Goal: Task Accomplishment & Management: Manage account settings

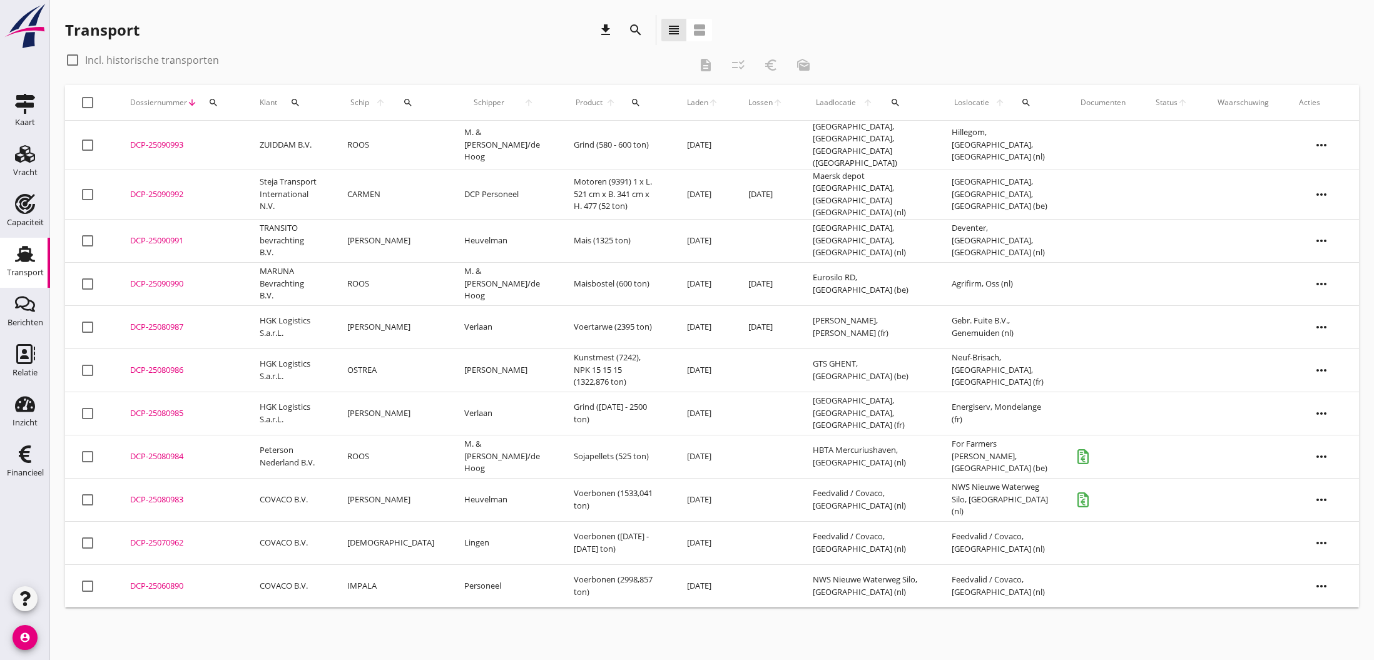
click at [166, 407] on div "DCP-25080985" at bounding box center [179, 413] width 99 height 13
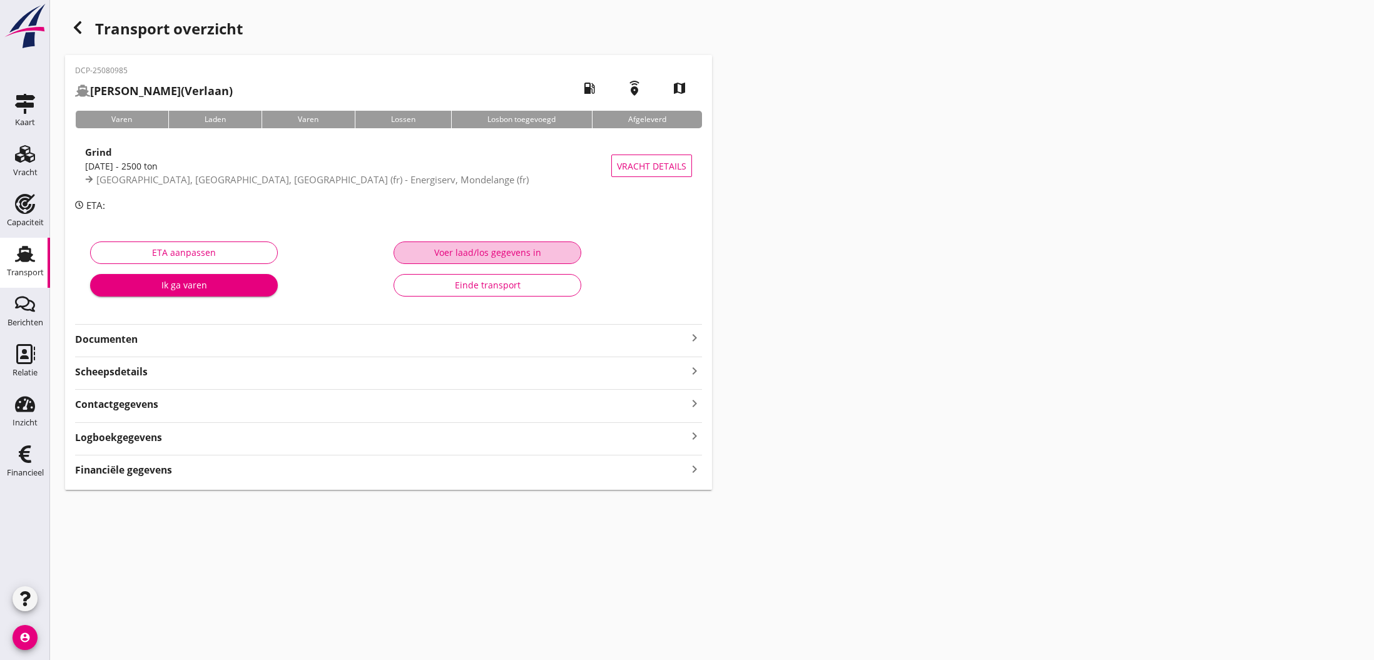
click at [497, 257] on div "Voer laad/los gegevens in" at bounding box center [487, 252] width 166 height 13
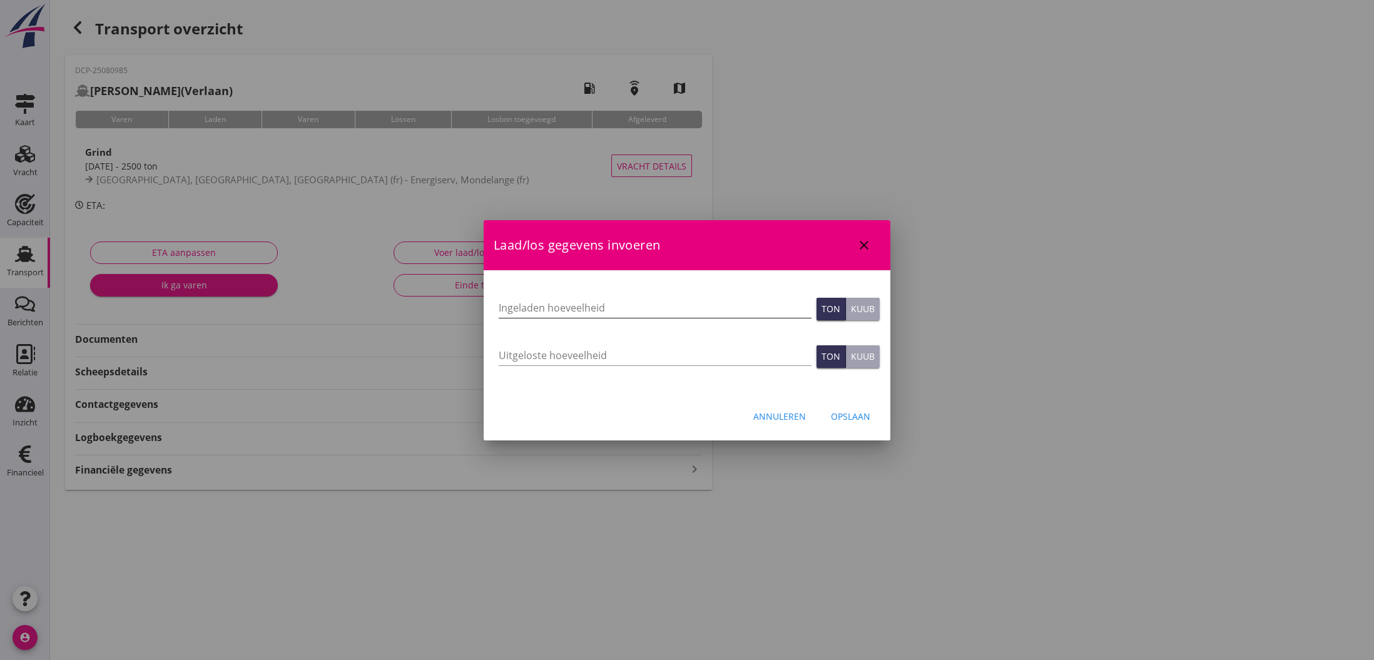
click at [549, 312] on input "Ingeladen hoeveelheid" at bounding box center [655, 308] width 313 height 20
type input "2395"
click at [544, 354] on input "Uitgeloste hoeveelheid" at bounding box center [655, 355] width 313 height 20
type input "2395"
click at [849, 416] on div "Opslaan" at bounding box center [850, 416] width 39 height 13
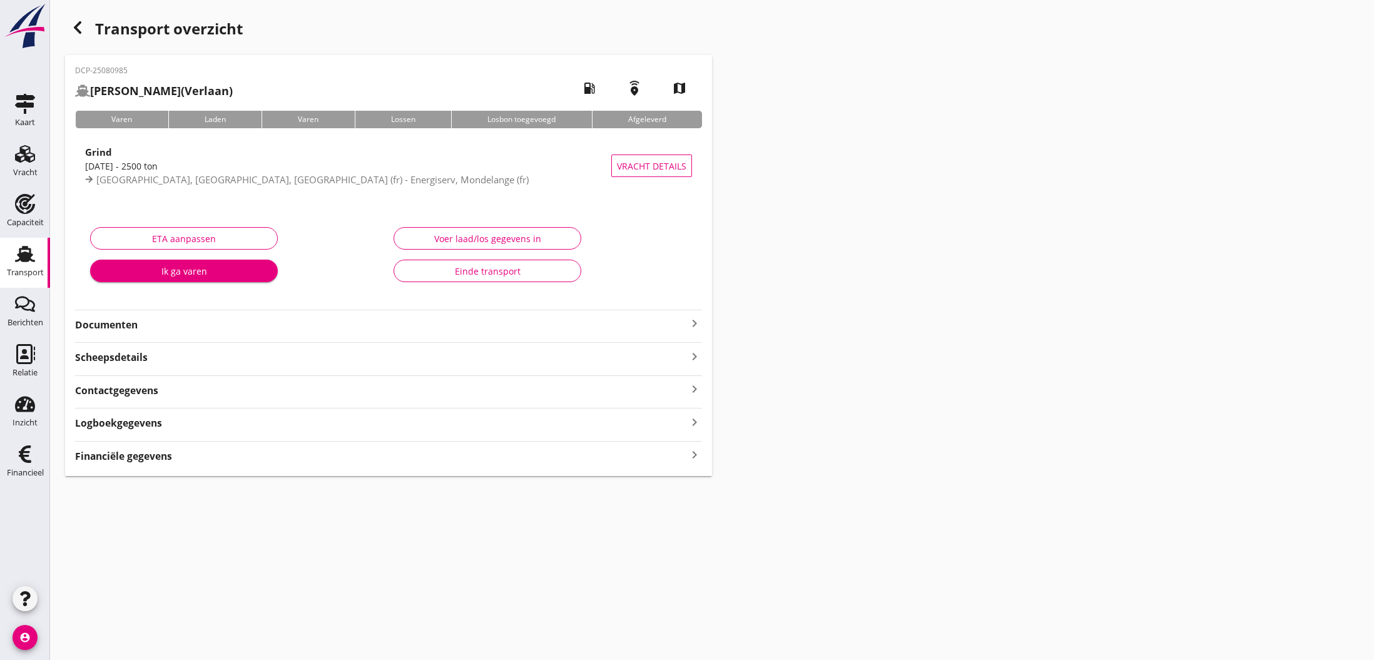
click at [695, 457] on icon "keyboard_arrow_right" at bounding box center [694, 455] width 15 height 17
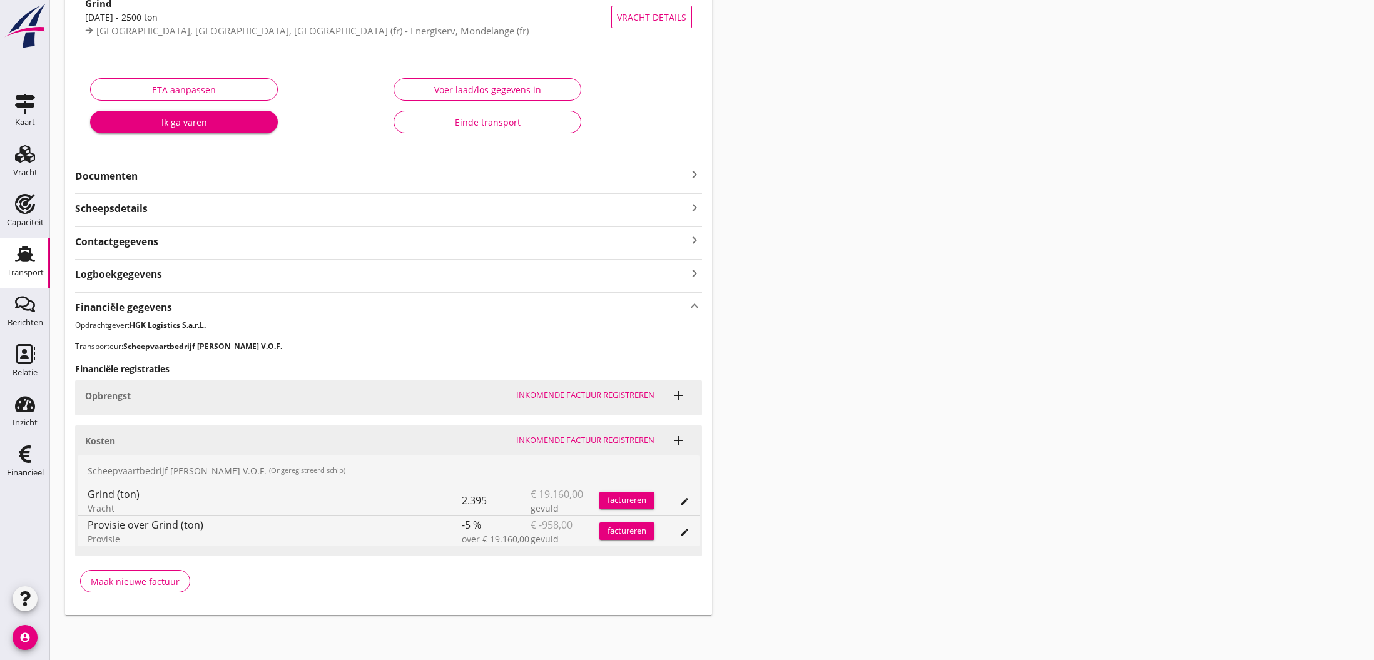
scroll to position [148, 0]
click at [122, 587] on div "Maak nieuwe factuur" at bounding box center [135, 582] width 89 height 13
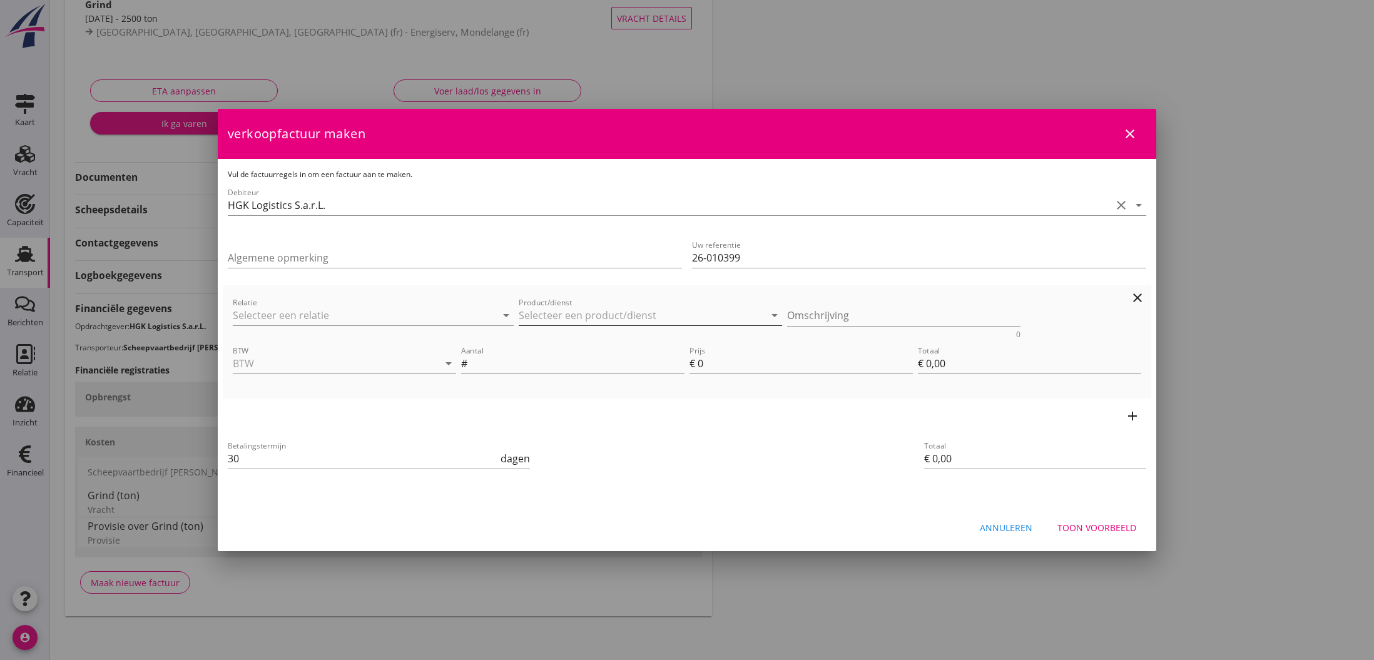
click at [570, 312] on input "Product/dienst" at bounding box center [642, 315] width 246 height 20
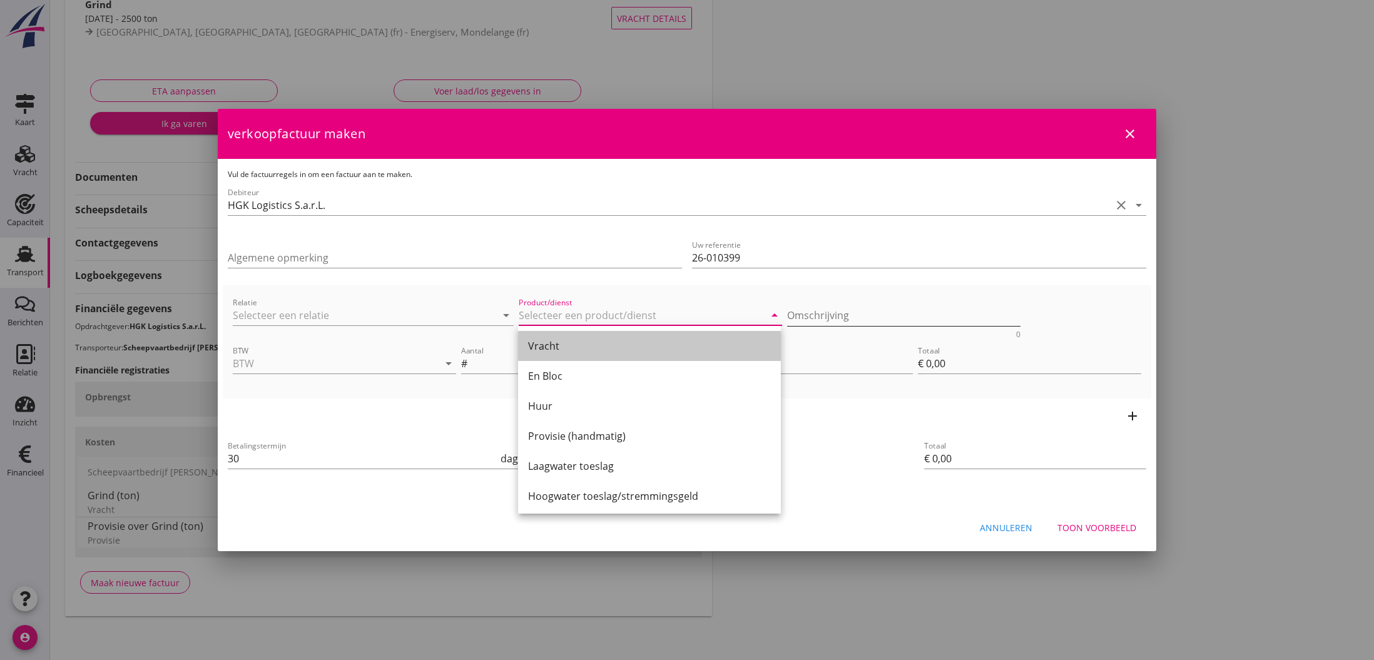
drag, startPoint x: 566, startPoint y: 343, endPoint x: 823, endPoint y: 314, distance: 258.2
click at [567, 343] on div "Vracht" at bounding box center [649, 346] width 243 height 15
type input "Vracht"
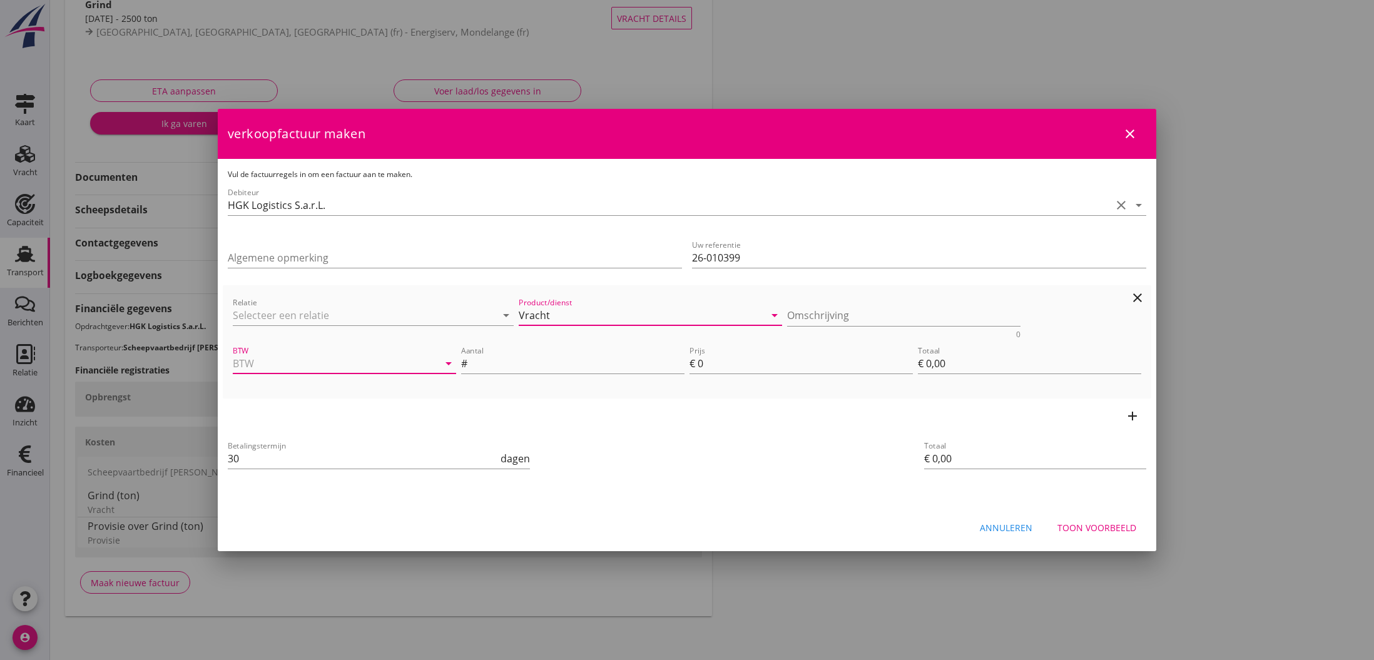
click at [325, 366] on input "BTW" at bounding box center [327, 364] width 188 height 20
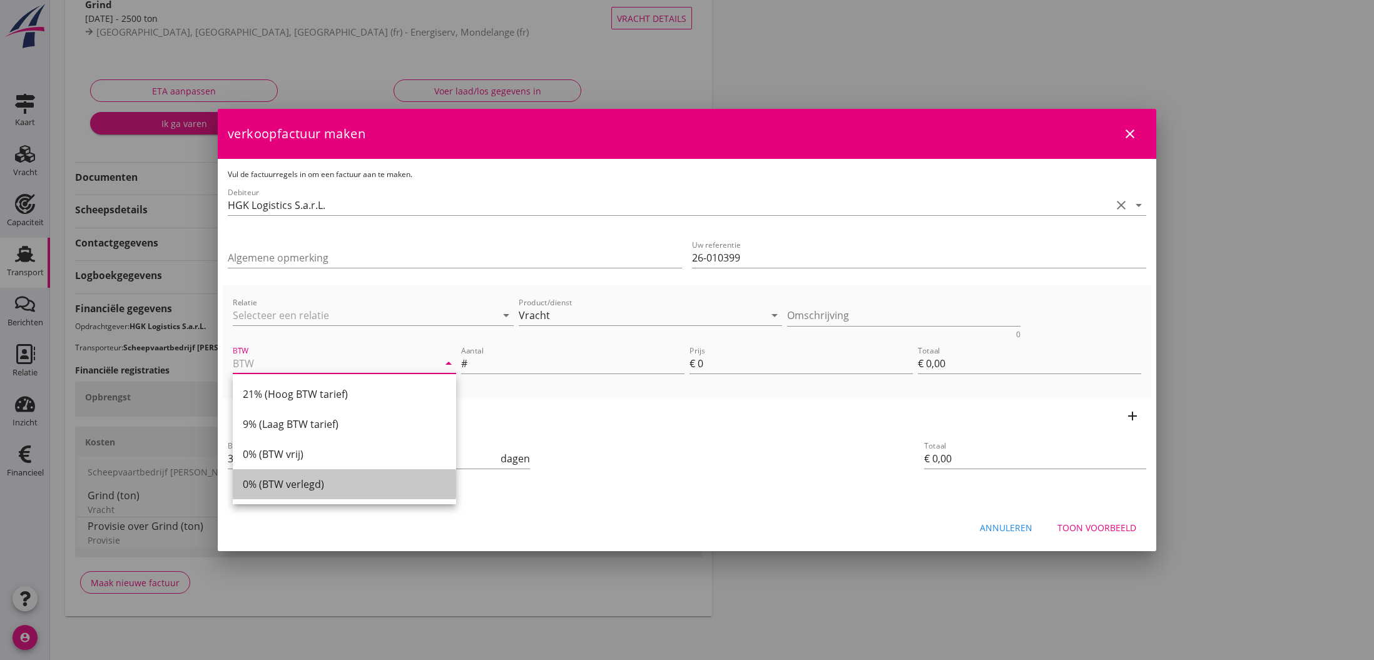
drag, startPoint x: 299, startPoint y: 479, endPoint x: 457, endPoint y: 411, distance: 172.6
click at [301, 479] on div "0% (BTW verlegd)" at bounding box center [344, 484] width 203 height 15
type input "0% (BTW verlegd)"
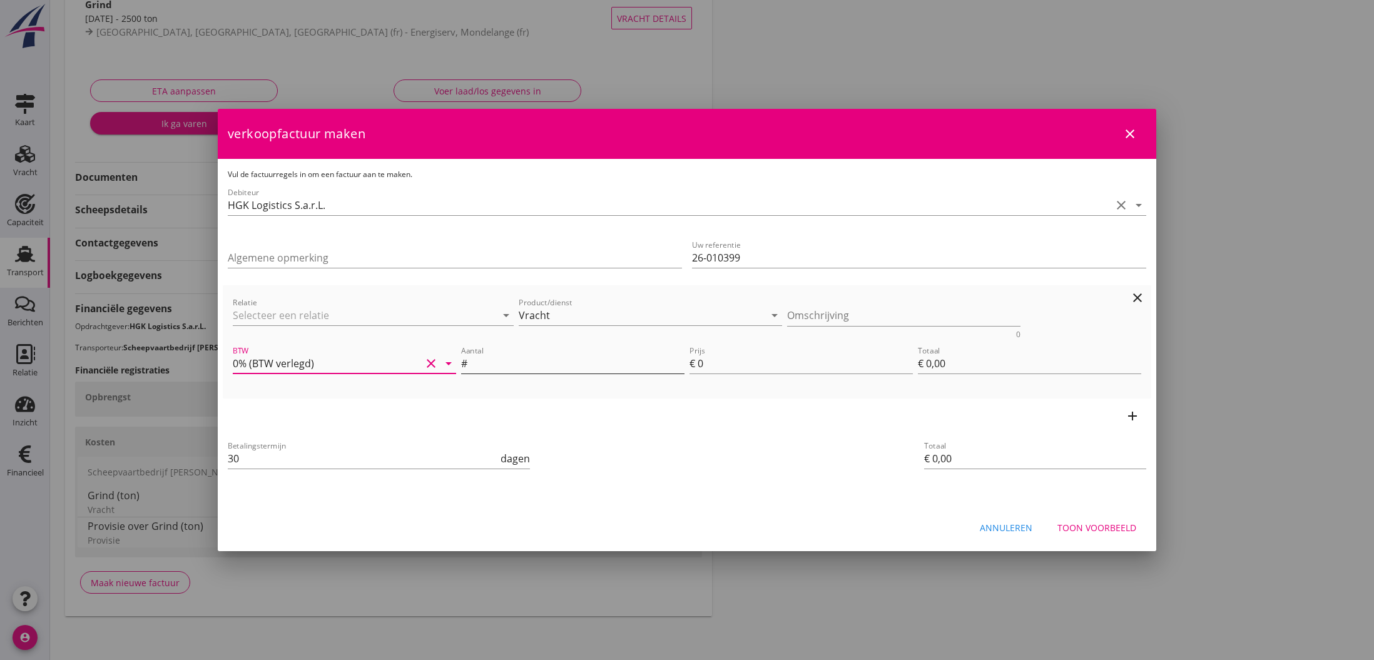
click at [538, 363] on input "Aantal" at bounding box center [577, 364] width 215 height 20
type input "2395"
drag, startPoint x: 706, startPoint y: 364, endPoint x: 700, endPoint y: 365, distance: 6.3
click at [700, 365] on input "0" at bounding box center [805, 364] width 215 height 20
type input "9"
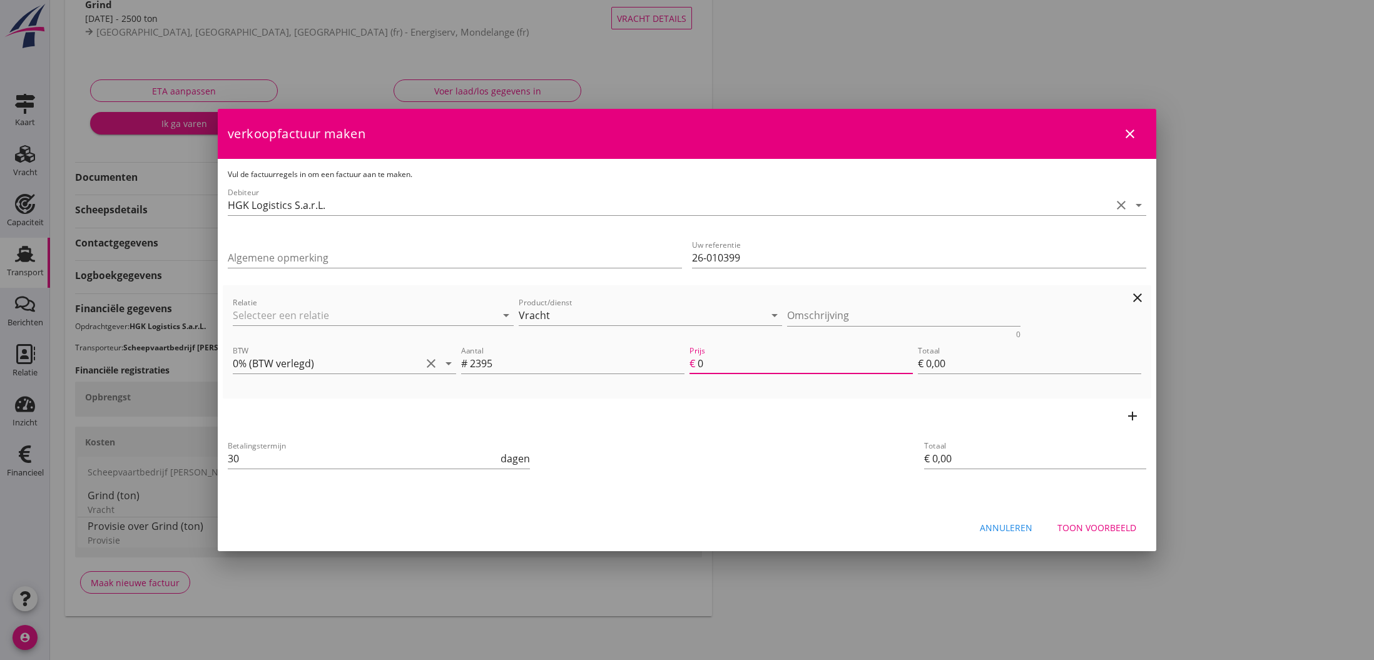
type input "€ 21.555,00"
type input "9"
click at [668, 397] on div "Relatie arrow_drop_down Product/dienst Vracht arrow_drop_down Omschrijving 0 BT…" at bounding box center [687, 341] width 929 height 113
click at [1102, 531] on div "Toon voorbeeld" at bounding box center [1097, 527] width 79 height 13
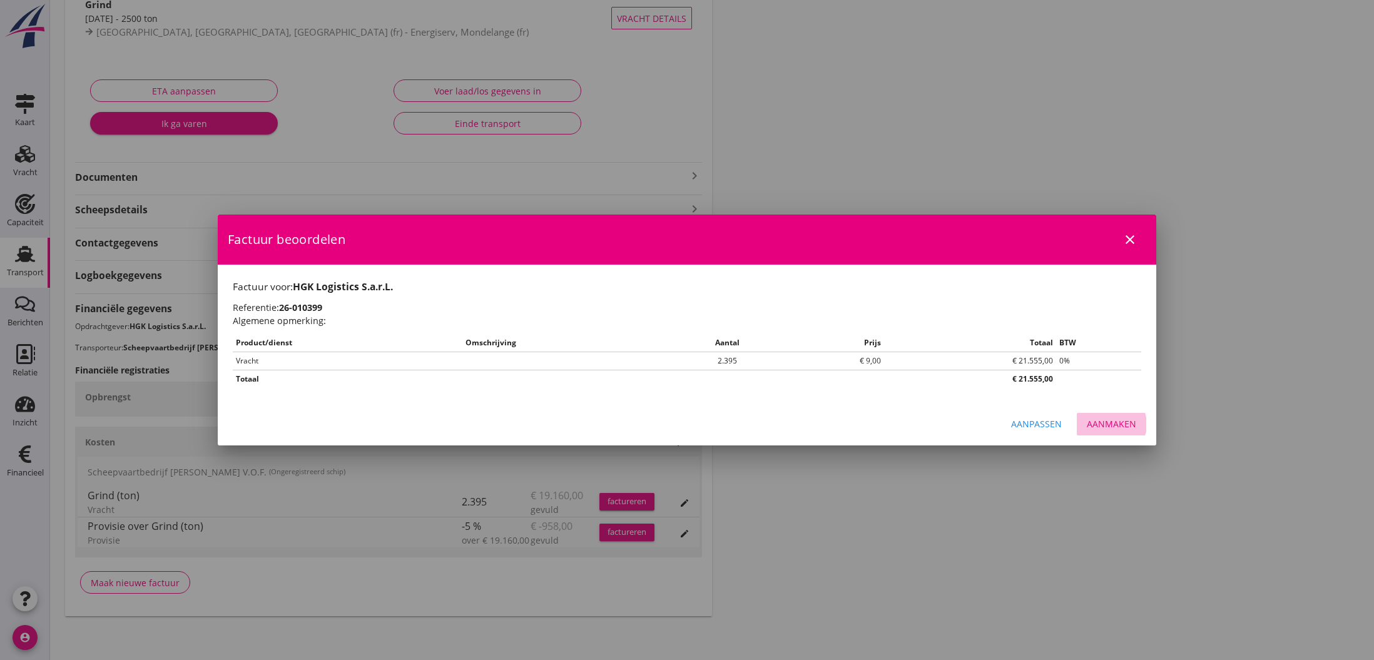
click at [1124, 427] on div "Aanmaken" at bounding box center [1111, 423] width 49 height 13
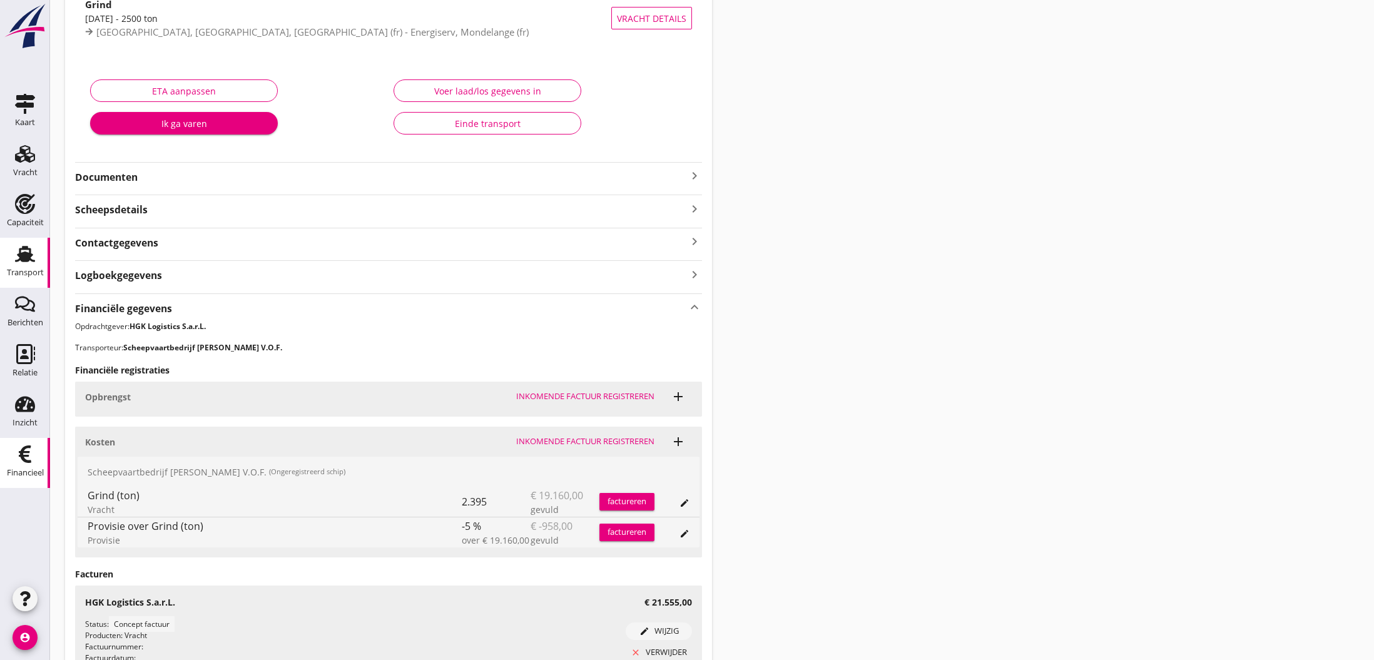
click at [28, 453] on use at bounding box center [25, 455] width 13 height 18
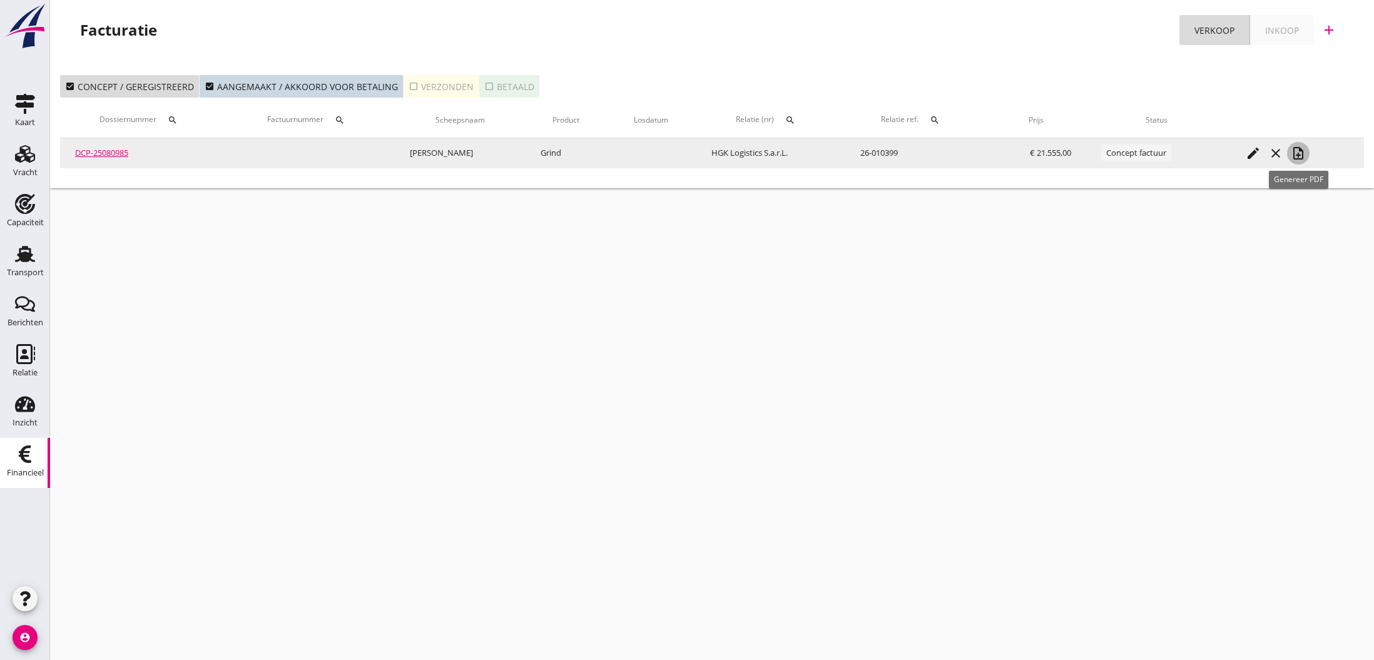
click at [1300, 155] on icon "note_add" at bounding box center [1298, 153] width 15 height 15
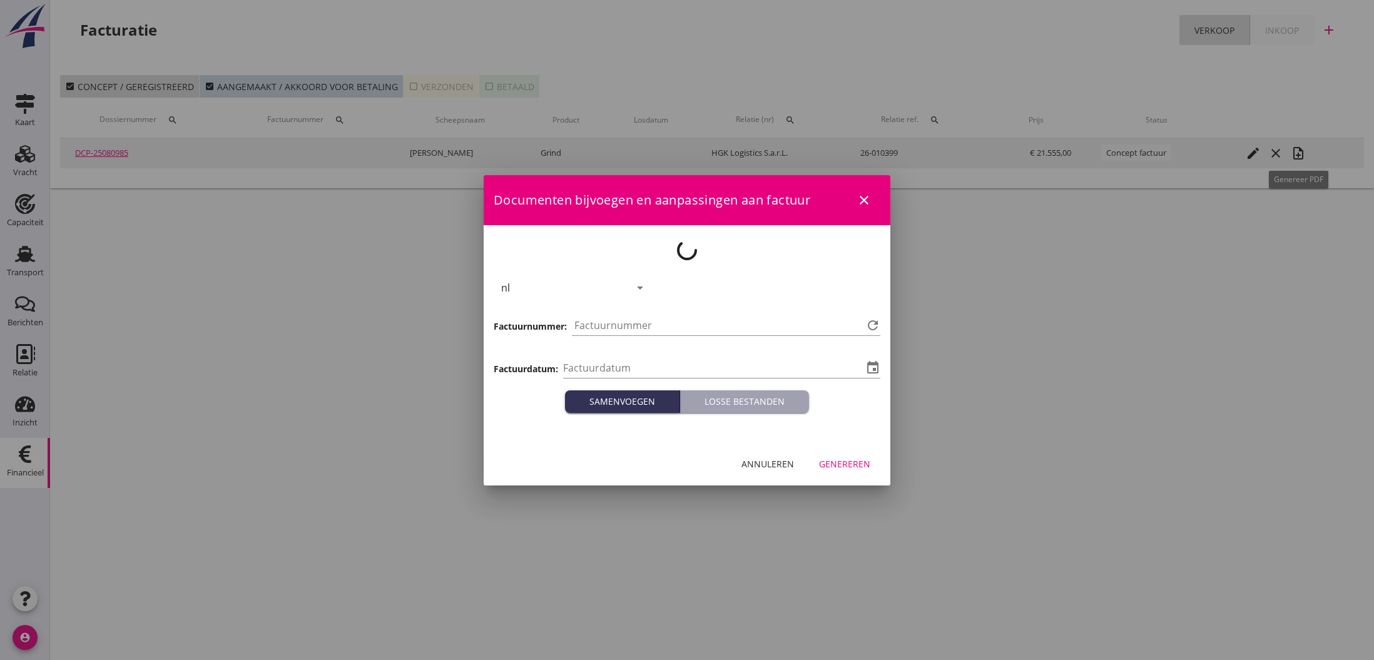
type input "[DATE]"
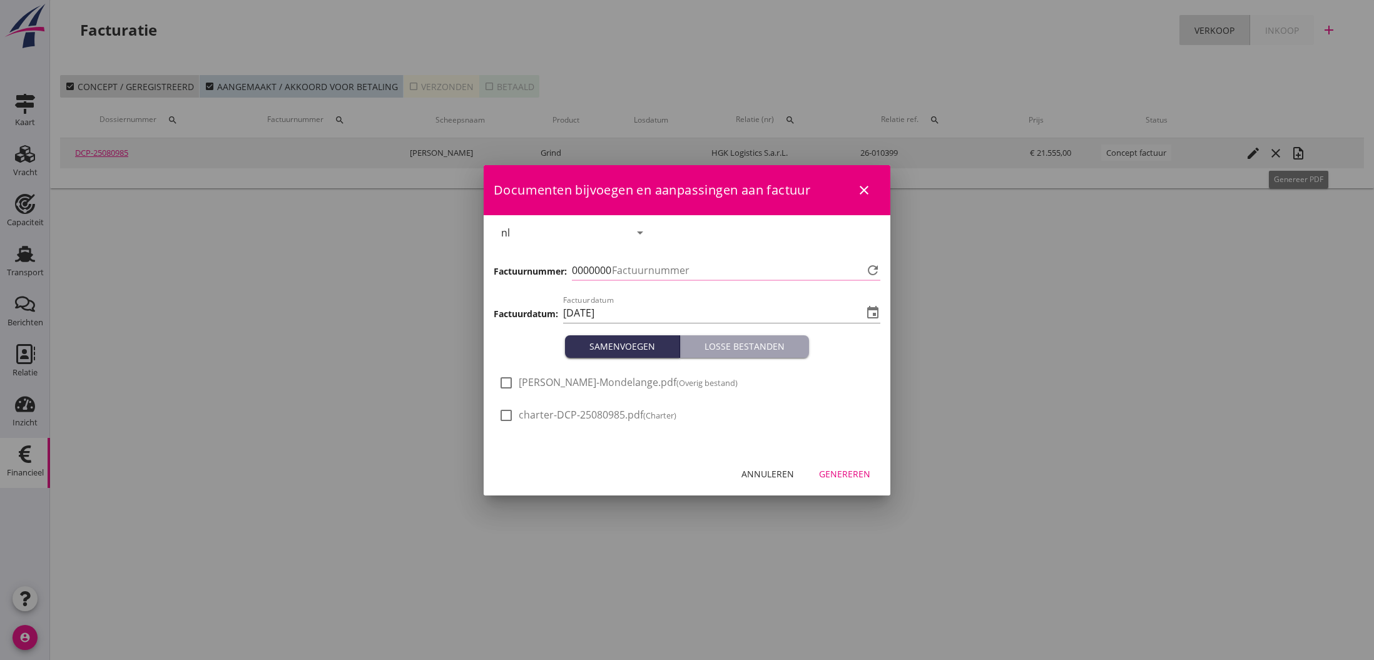
type input "788"
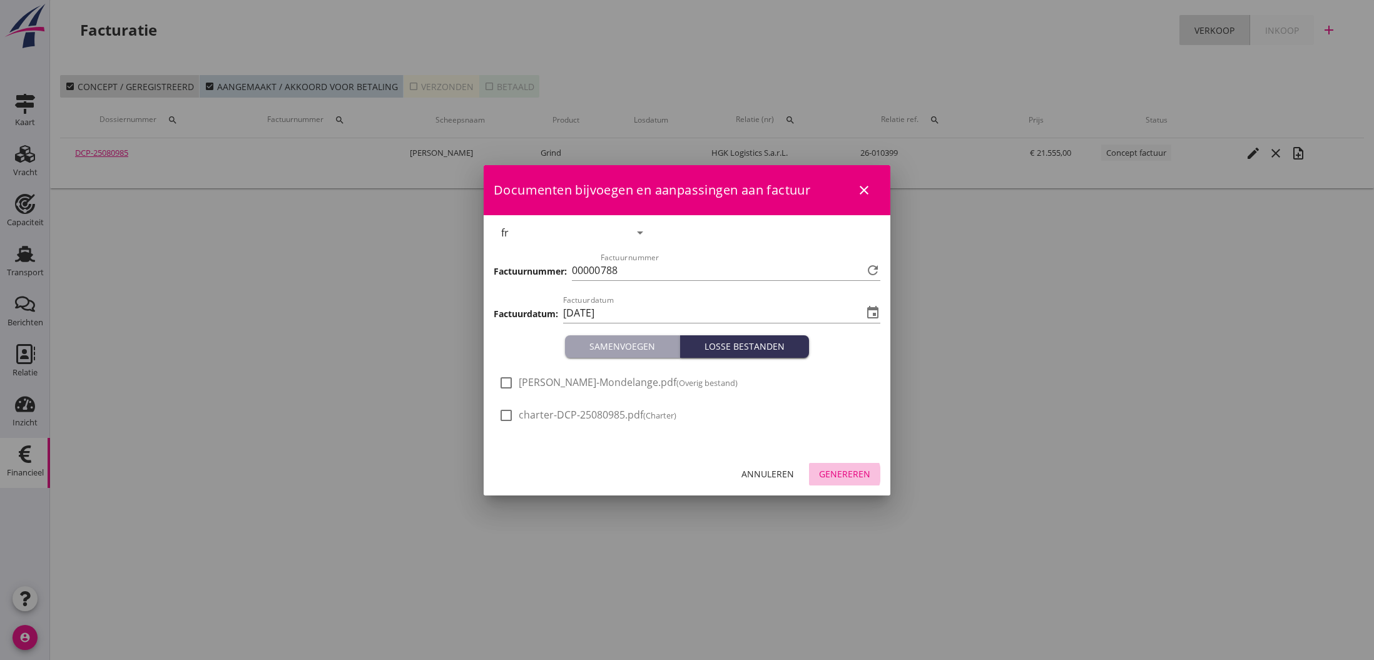
click at [840, 475] on div "Genereren" at bounding box center [844, 473] width 51 height 13
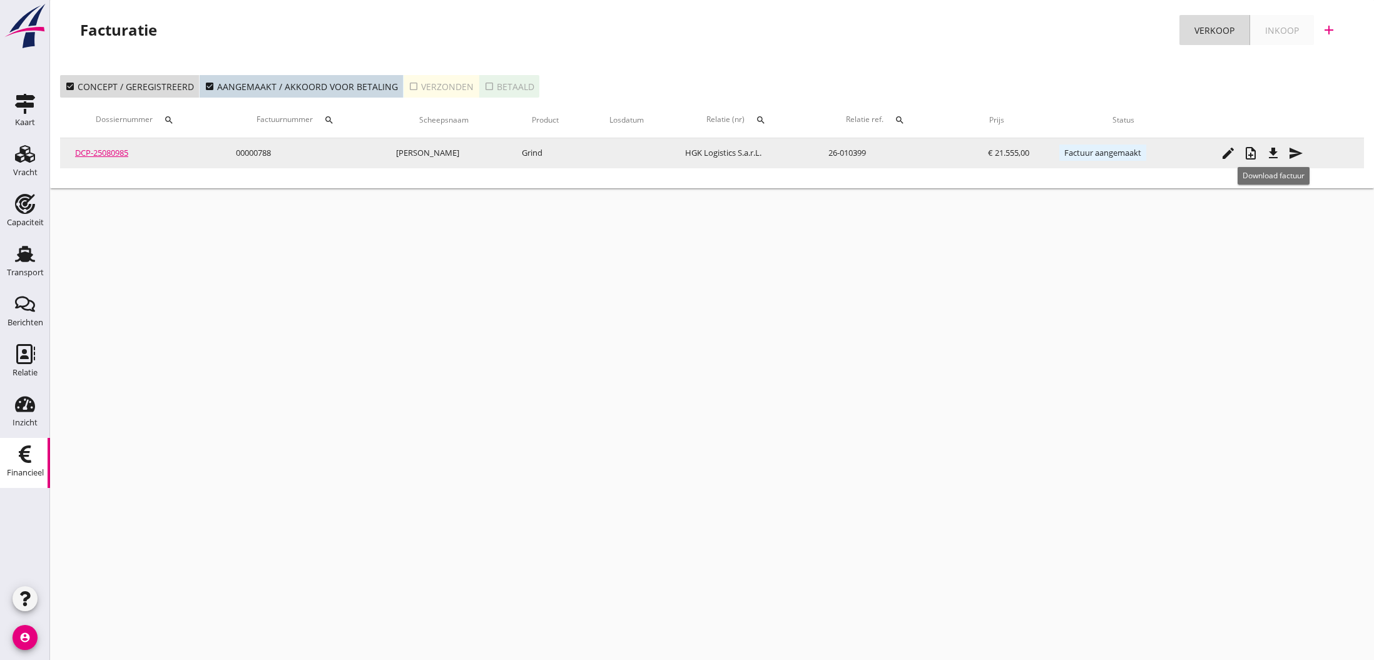
click at [1276, 154] on icon "file_download" at bounding box center [1273, 153] width 15 height 15
click at [1295, 155] on icon "send" at bounding box center [1295, 153] width 15 height 15
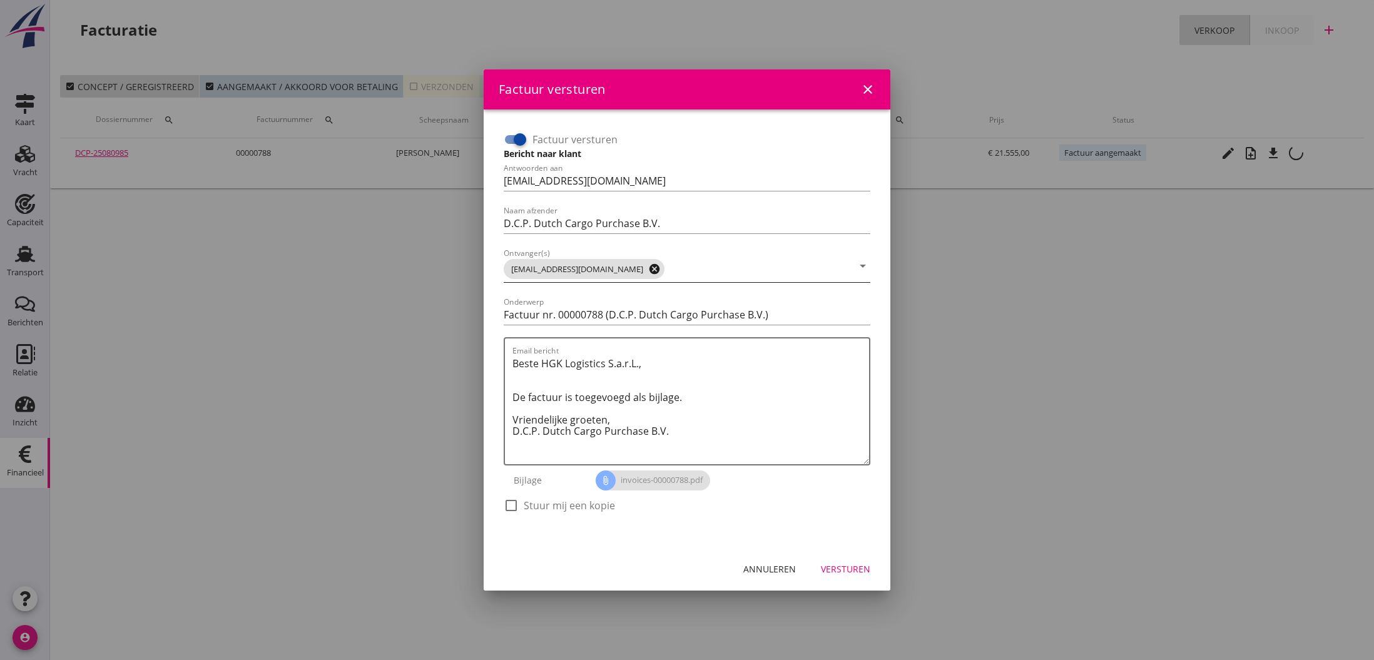
click at [648, 267] on icon "cancel" at bounding box center [654, 269] width 13 height 13
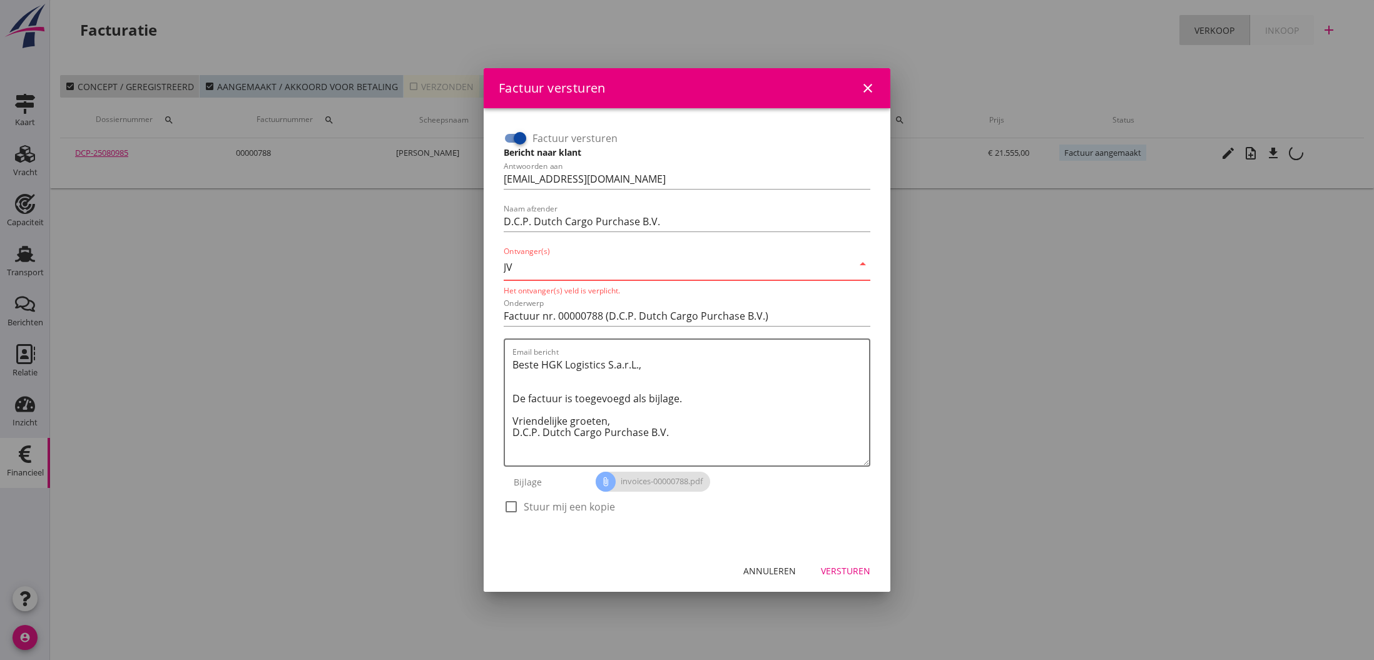
type input "J"
type input "[EMAIL_ADDRESS][DOMAIN_NAME]"
click at [805, 429] on textarea "Beste HGK Logistics S.a.r.L., De factuur is toegevoegd als bijlage. Vriendelijk…" at bounding box center [691, 410] width 357 height 111
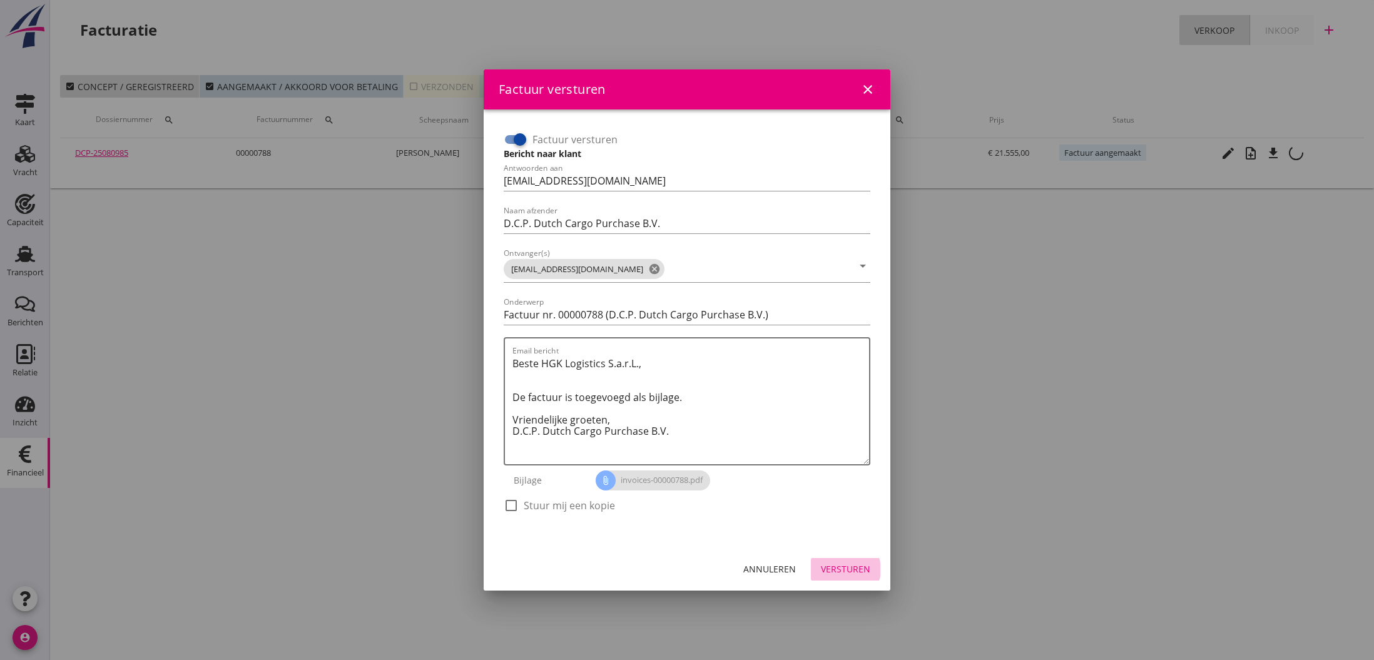
click at [843, 569] on div "Versturen" at bounding box center [845, 569] width 49 height 13
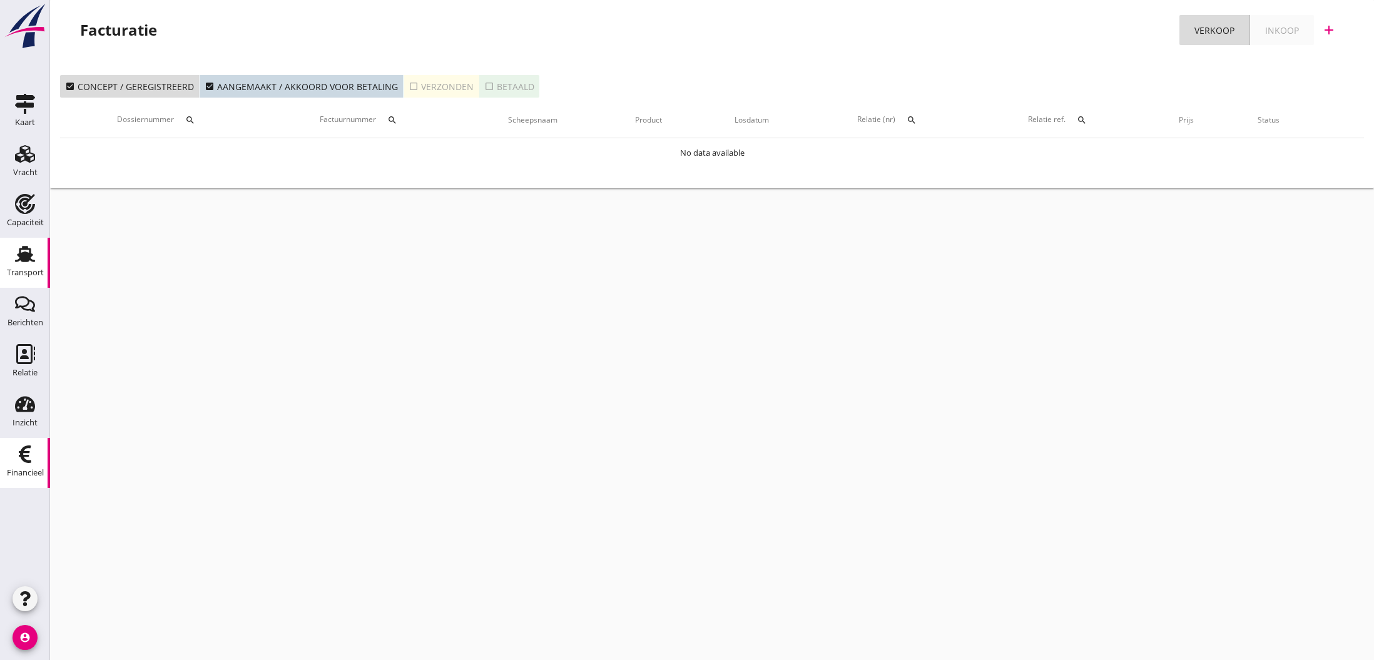
click at [21, 258] on use at bounding box center [25, 254] width 20 height 16
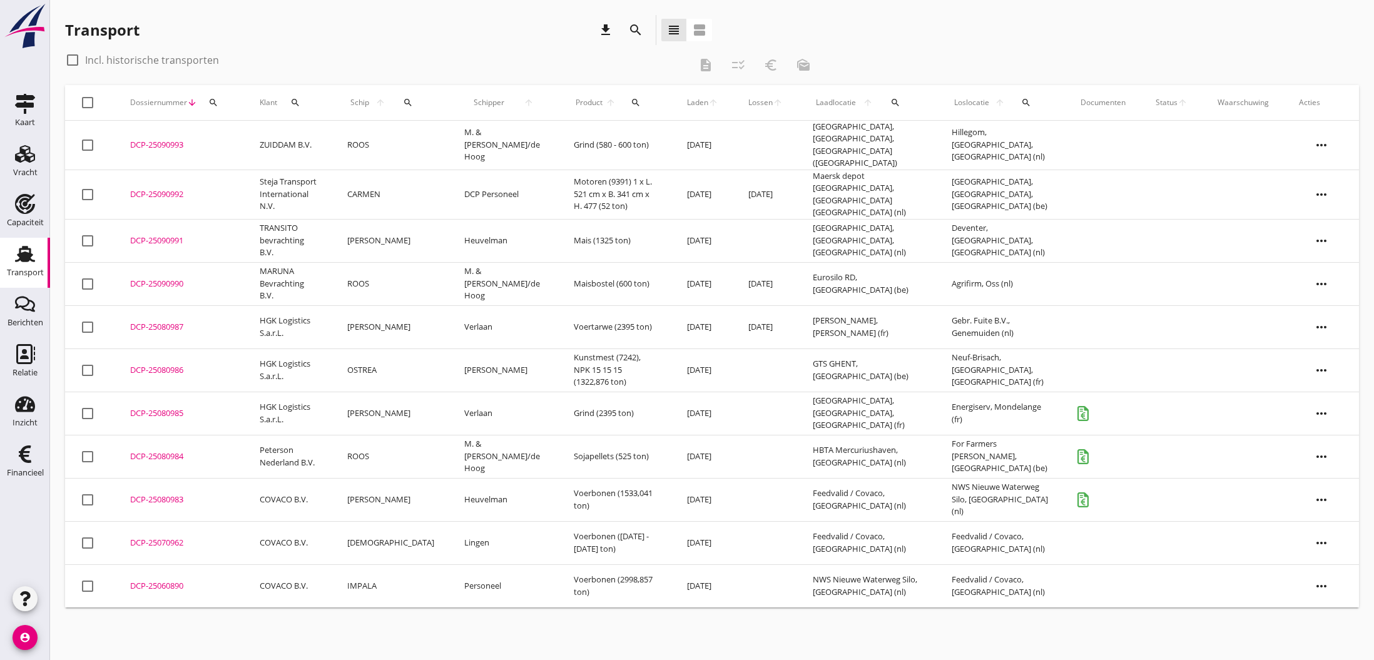
click at [163, 407] on div "DCP-25080985" at bounding box center [179, 413] width 99 height 13
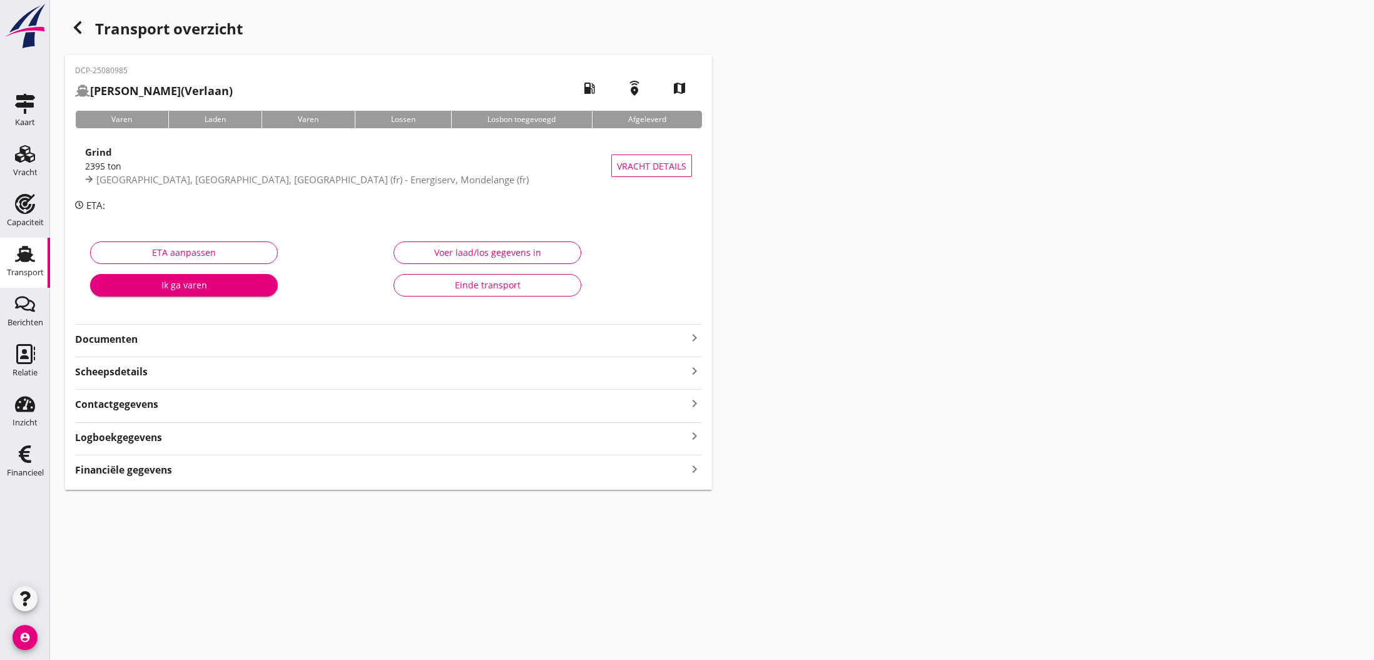
click at [698, 336] on icon "keyboard_arrow_right" at bounding box center [694, 337] width 15 height 15
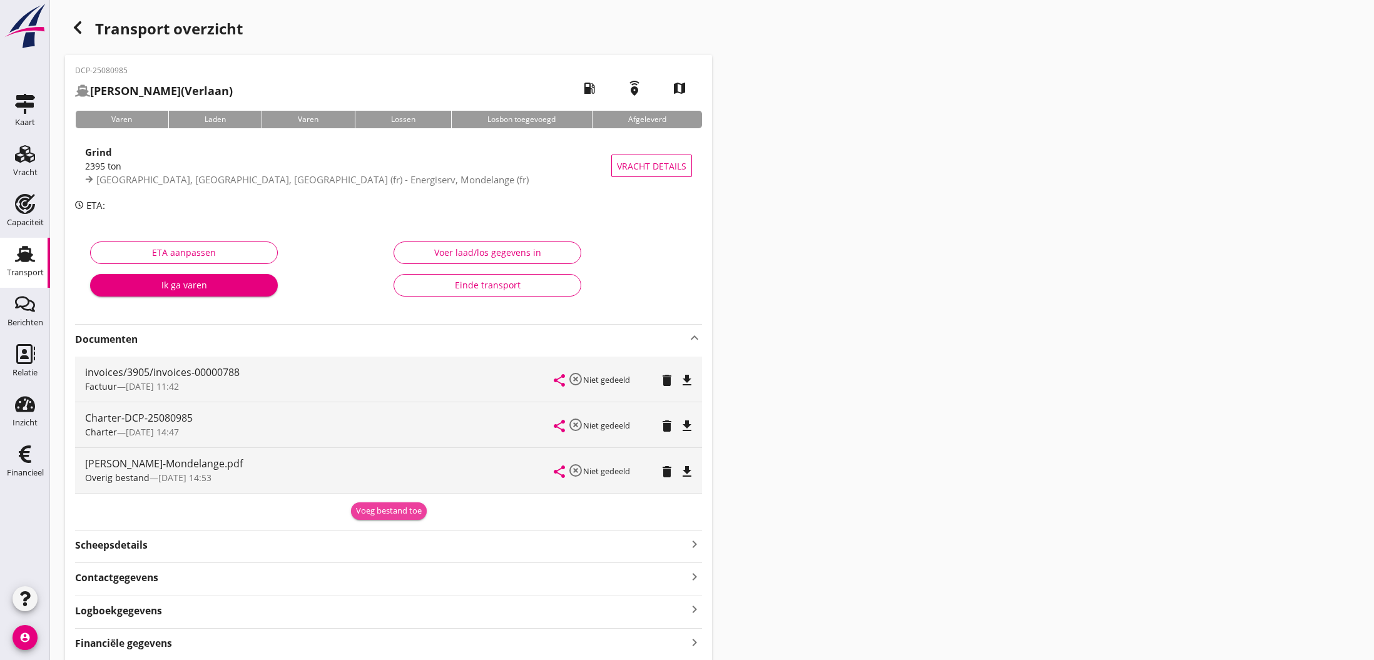
click at [407, 509] on div "Voeg bestand toe" at bounding box center [389, 511] width 66 height 13
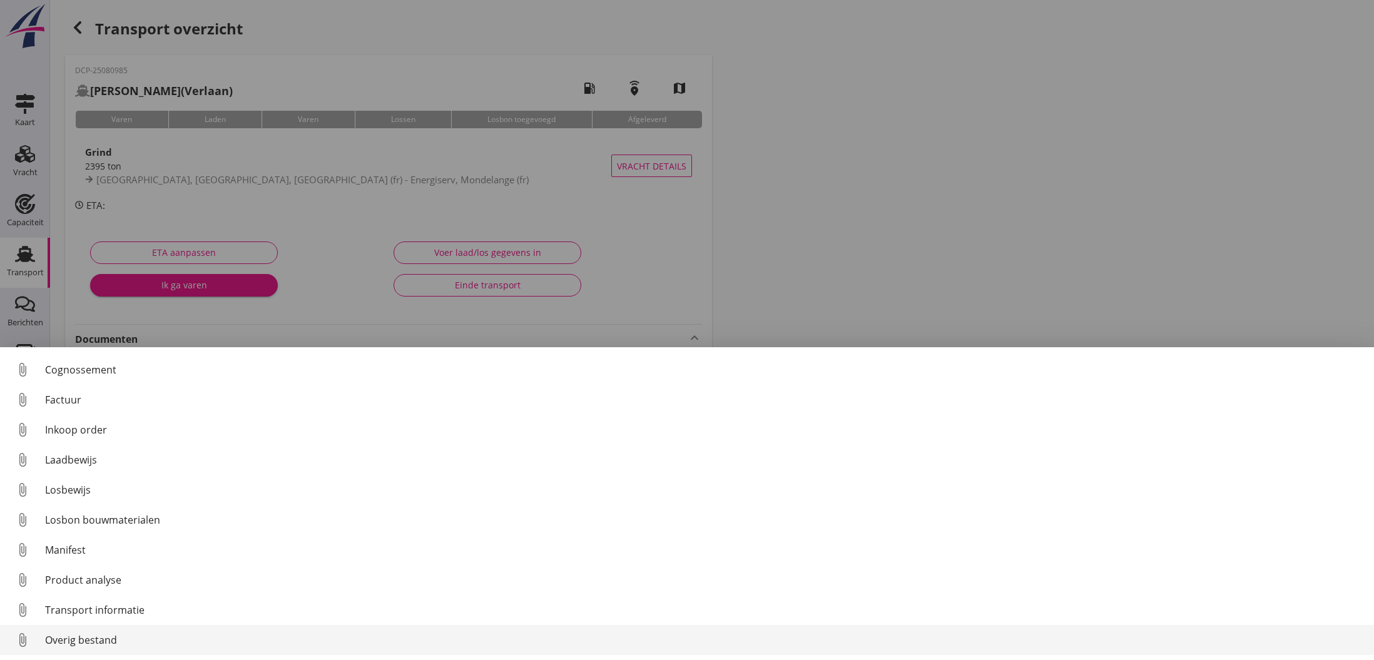
scroll to position [58, 0]
click at [95, 641] on div "Overig bestand" at bounding box center [704, 640] width 1319 height 15
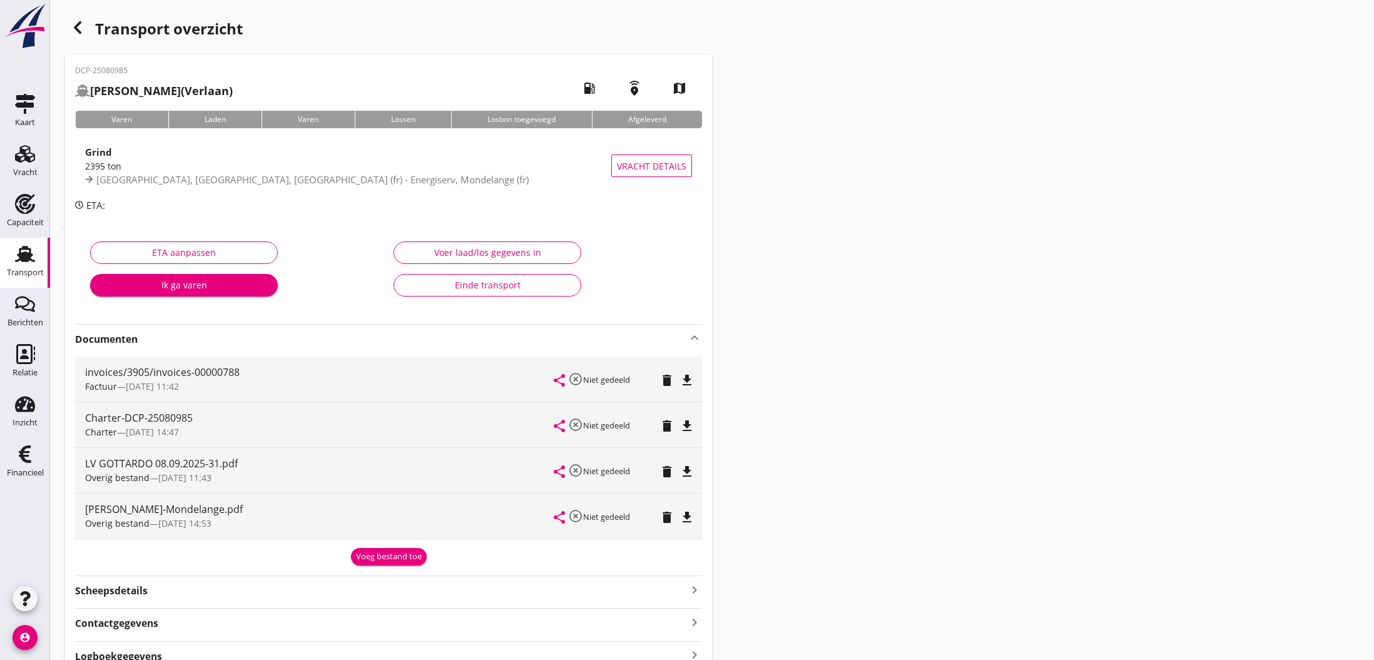
click at [478, 283] on div "Einde transport" at bounding box center [487, 284] width 166 height 13
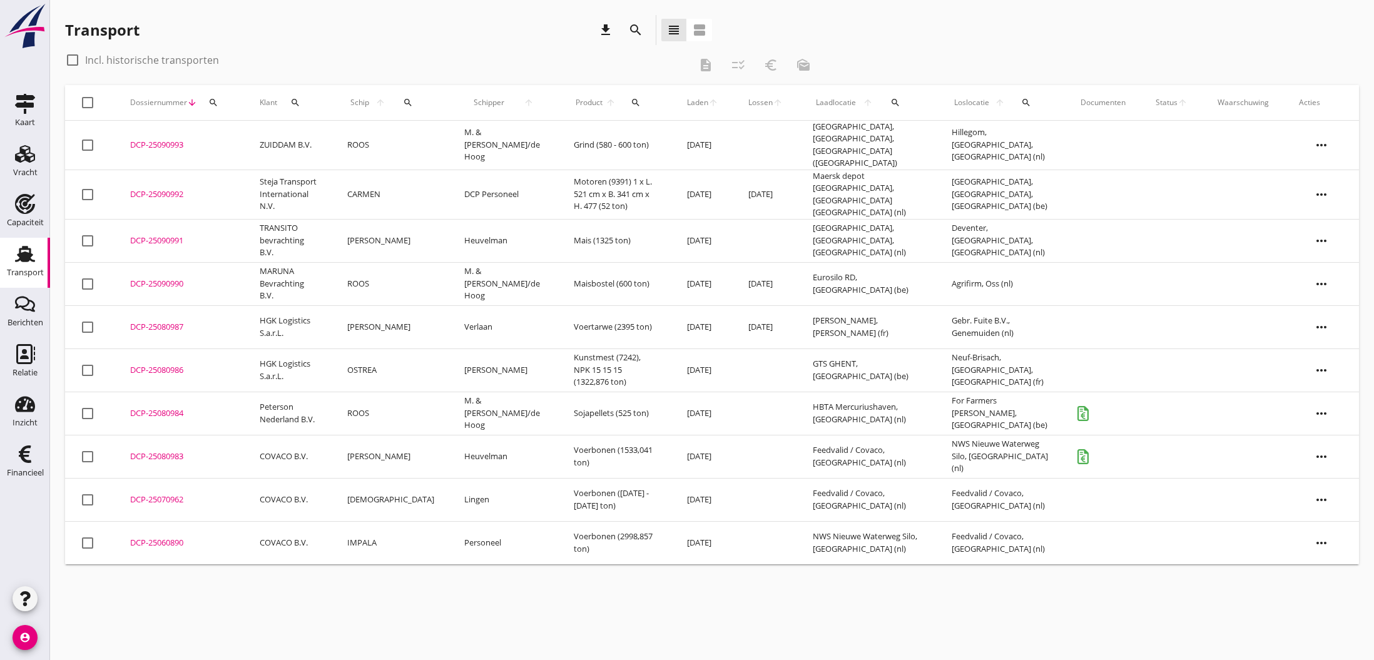
click at [151, 451] on div "DCP-25080983" at bounding box center [179, 457] width 99 height 13
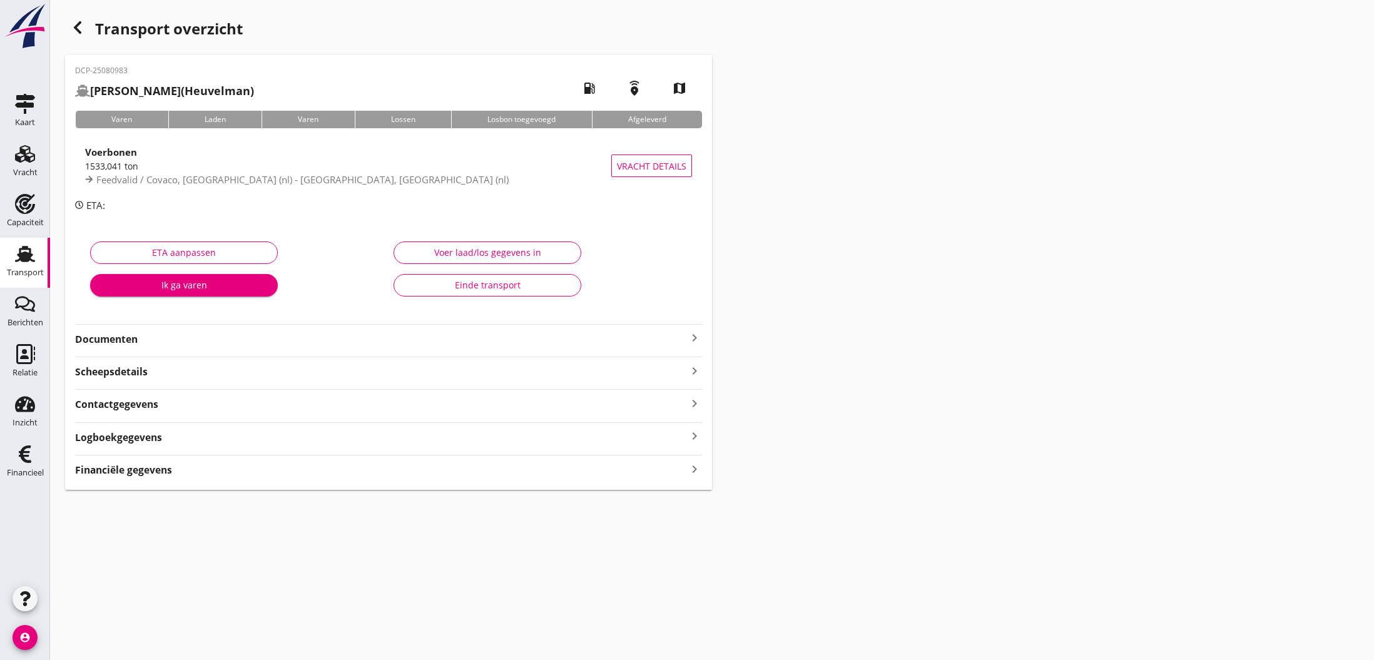
click at [494, 287] on div "Einde transport" at bounding box center [487, 284] width 166 height 13
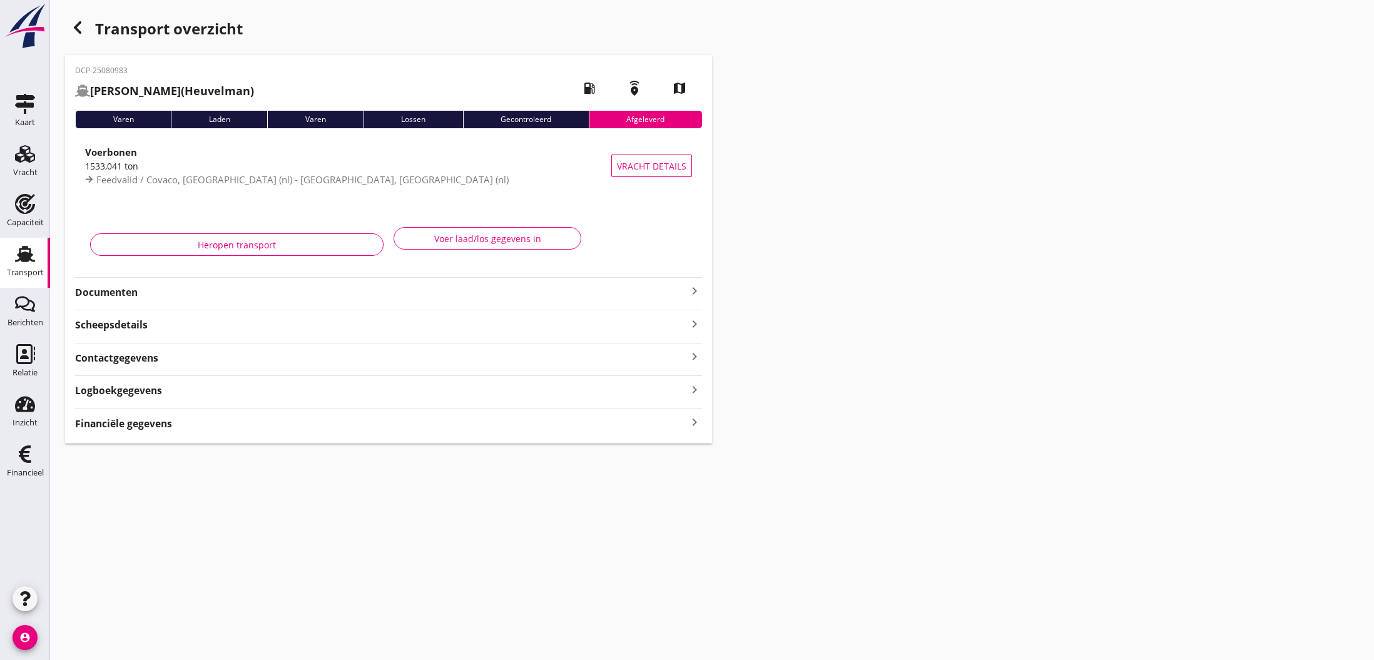
click at [78, 30] on use "button" at bounding box center [78, 27] width 8 height 13
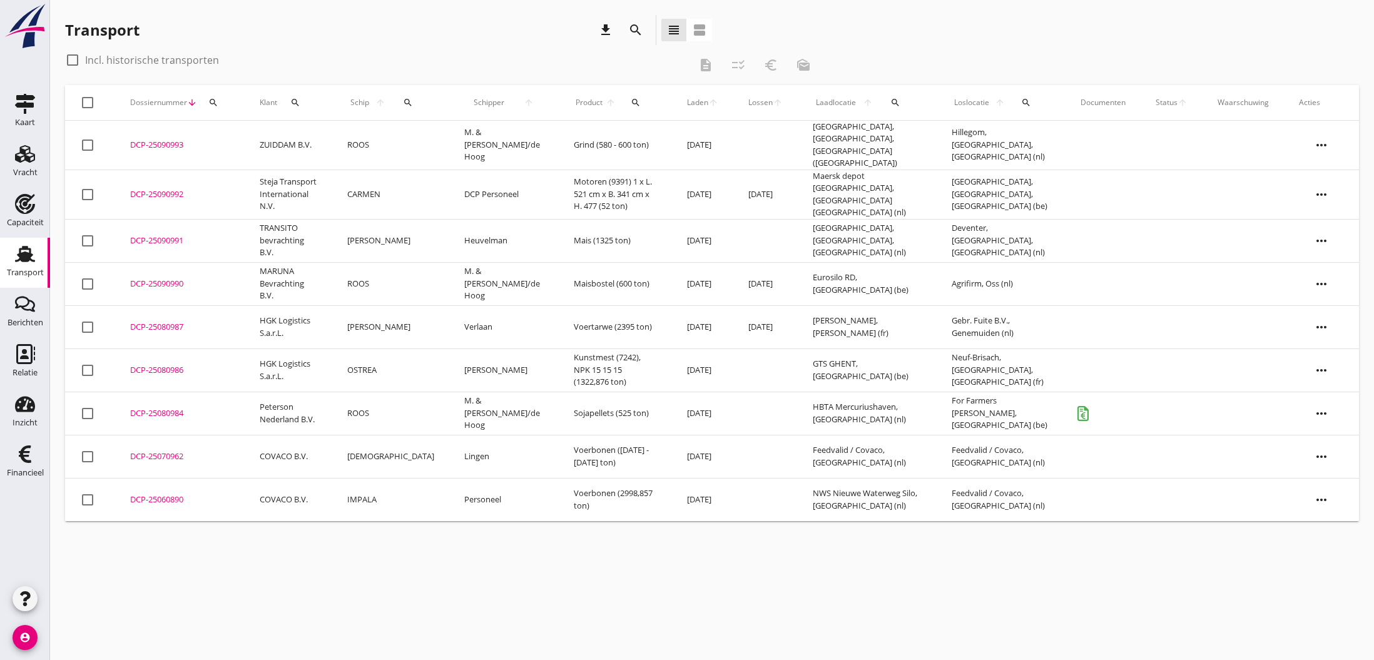
click at [156, 407] on div "DCP-25080984" at bounding box center [179, 413] width 99 height 13
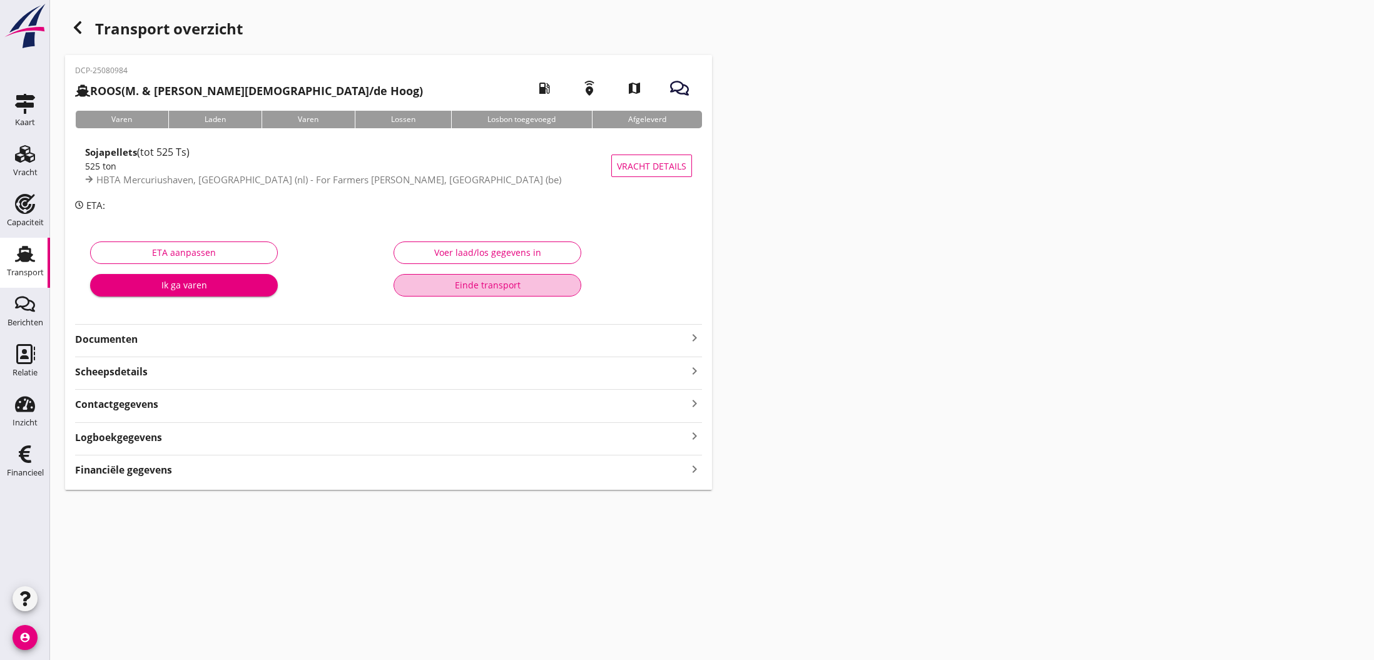
click at [475, 285] on div "Einde transport" at bounding box center [487, 284] width 166 height 13
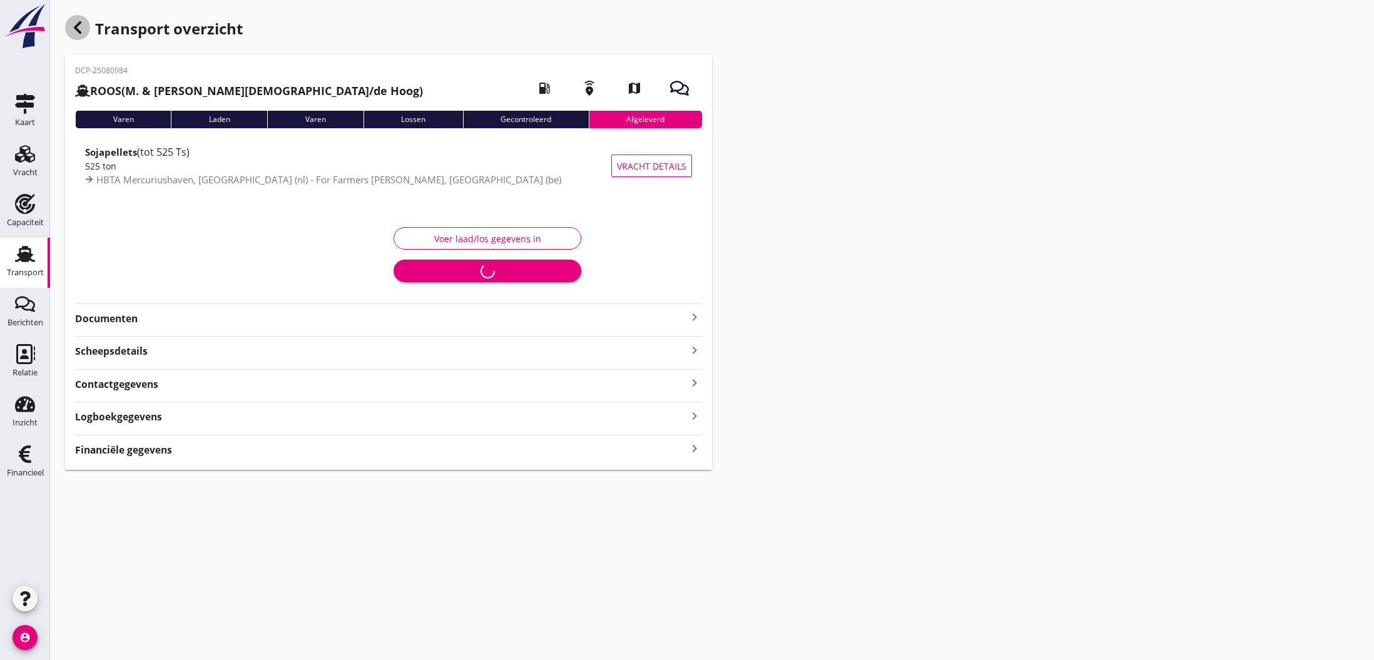
click at [77, 31] on use "button" at bounding box center [78, 27] width 8 height 13
